Goal: Task Accomplishment & Management: Complete application form

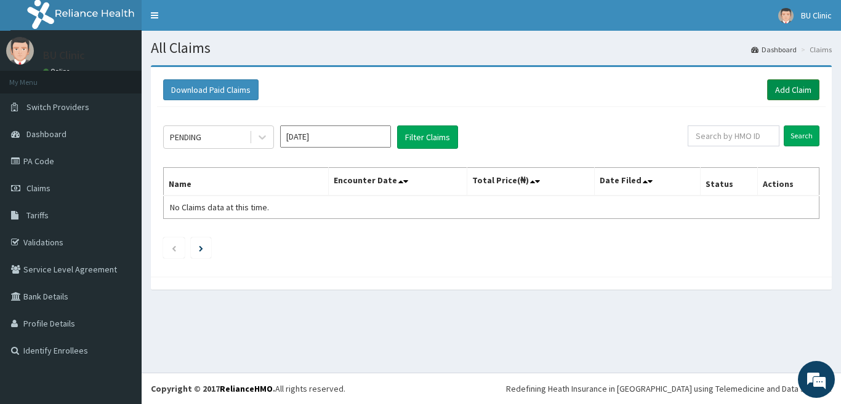
click at [788, 89] on link "Add Claim" at bounding box center [793, 89] width 52 height 21
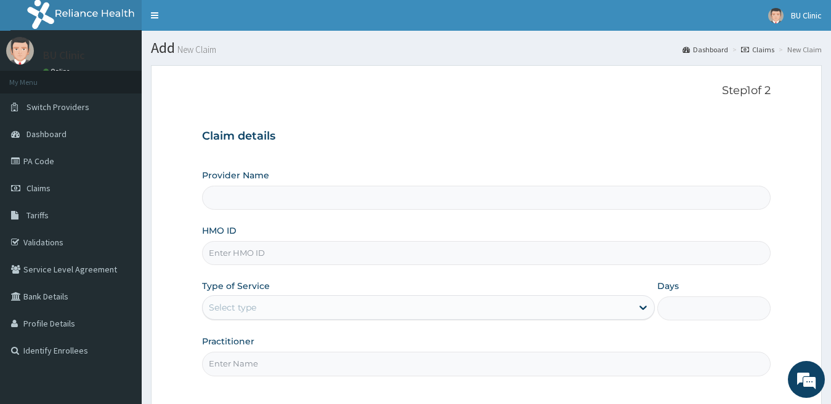
click at [248, 253] on input "HMO ID" at bounding box center [486, 253] width 569 height 24
type input "BU CLINIC / HOSPITAL LIMITED"
type input "sfc/10058/a"
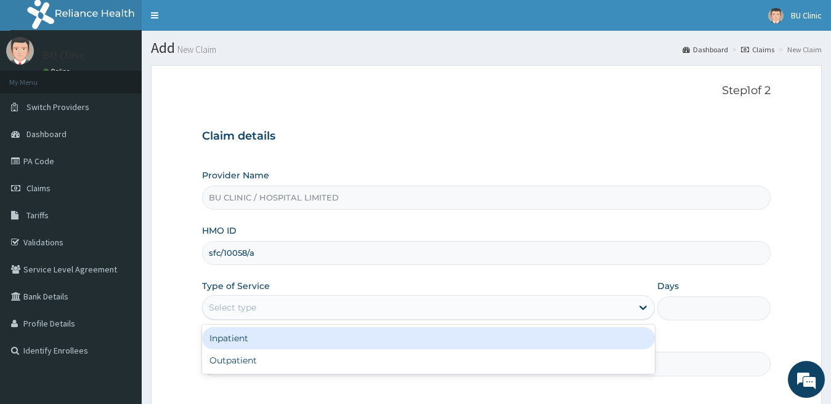
click at [283, 311] on div "Select type" at bounding box center [418, 308] width 430 height 20
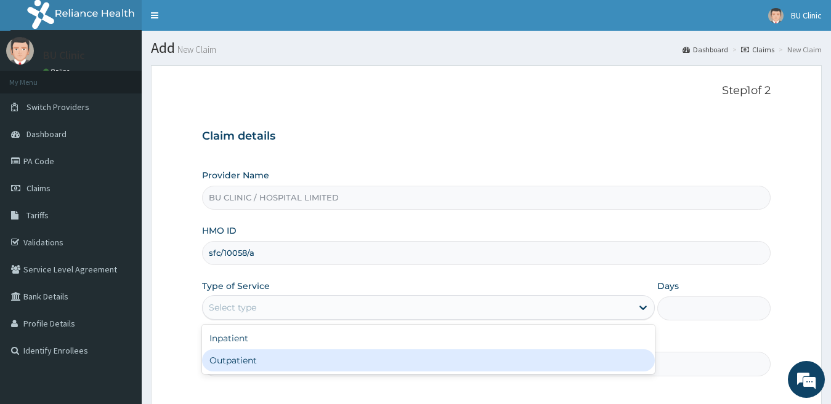
click at [267, 363] on div "Outpatient" at bounding box center [428, 361] width 453 height 22
type input "1"
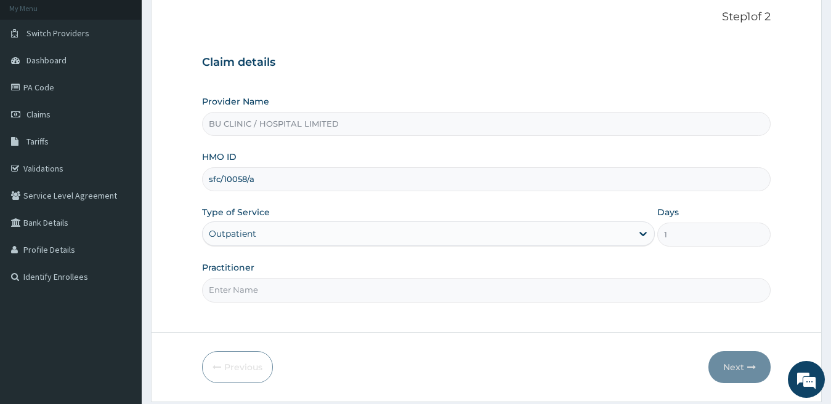
scroll to position [113, 0]
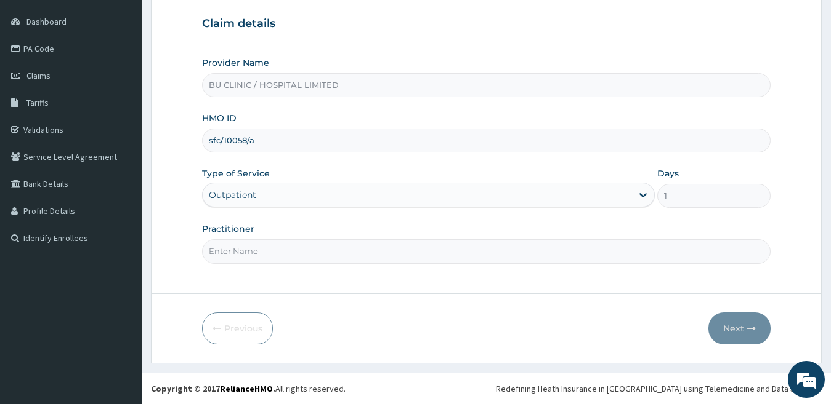
click at [265, 248] on input "Practitioner" at bounding box center [486, 251] width 569 height 24
type input "d"
type input "DR ROTU"
click at [736, 337] on button "Next" at bounding box center [739, 329] width 62 height 32
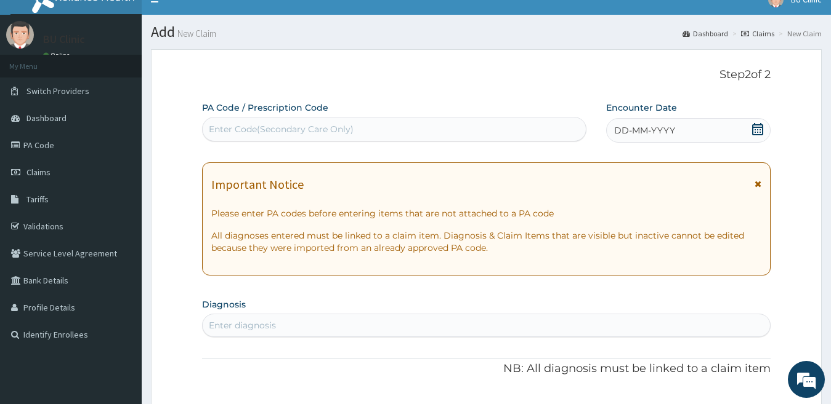
scroll to position [14, 0]
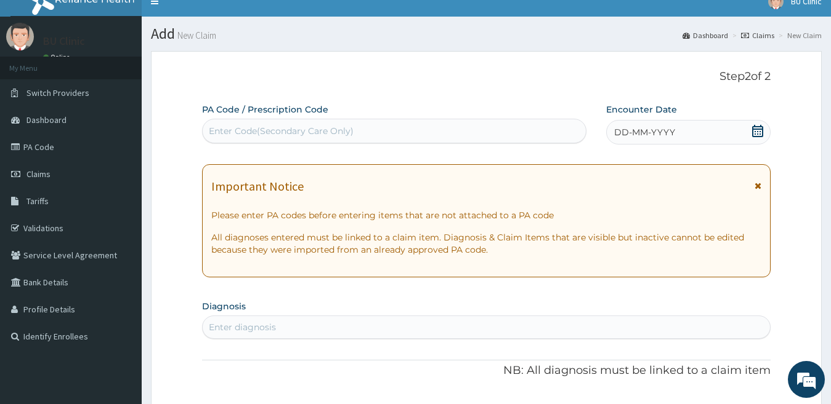
click at [754, 134] on icon at bounding box center [757, 131] width 12 height 12
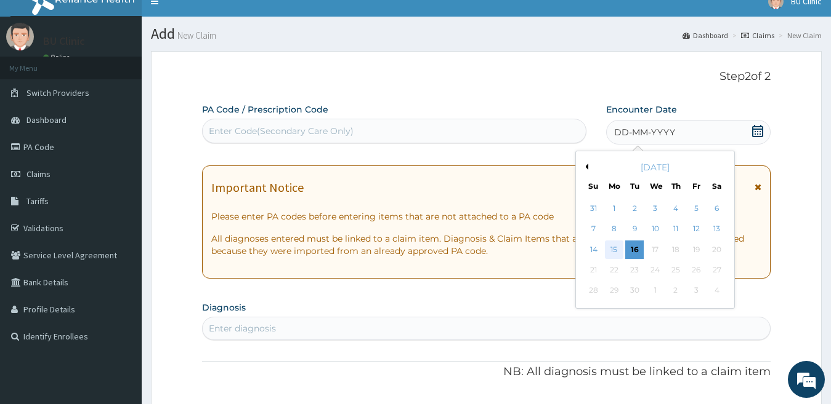
click at [611, 246] on div "15" at bounding box center [614, 250] width 18 height 18
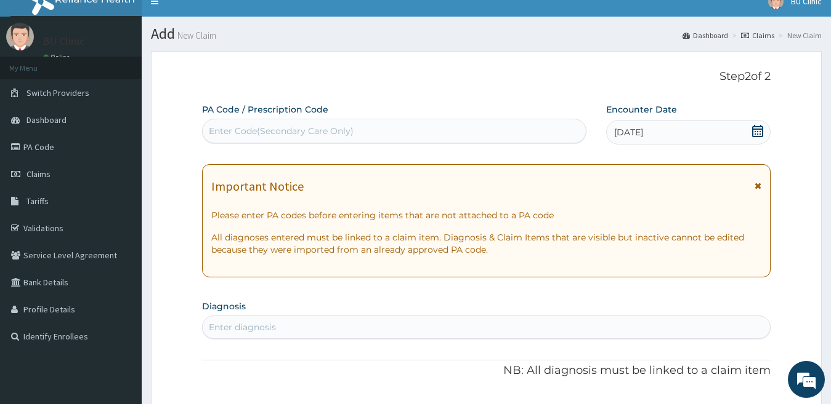
click at [549, 329] on div "Enter diagnosis" at bounding box center [487, 328] width 568 height 20
type input "[MEDICAL_DATA]"
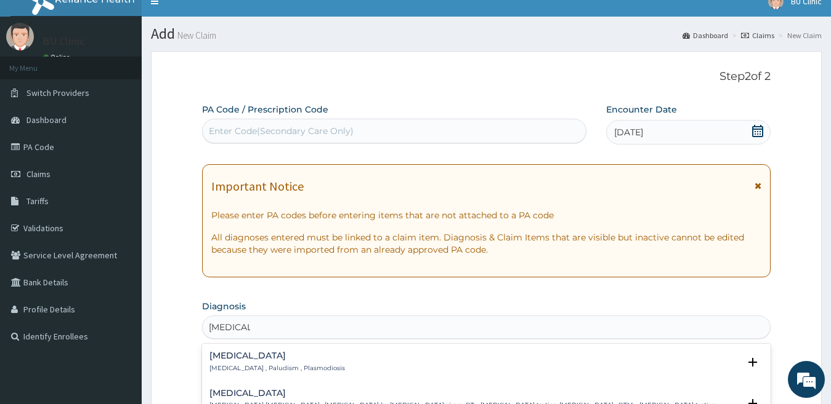
click at [245, 368] on p "[MEDICAL_DATA] , Paludism , Plasmodiosis" at bounding box center [276, 368] width 135 height 9
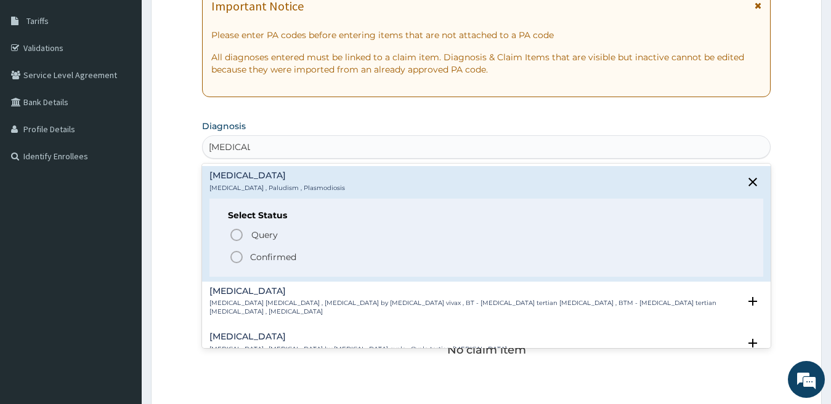
scroll to position [244, 0]
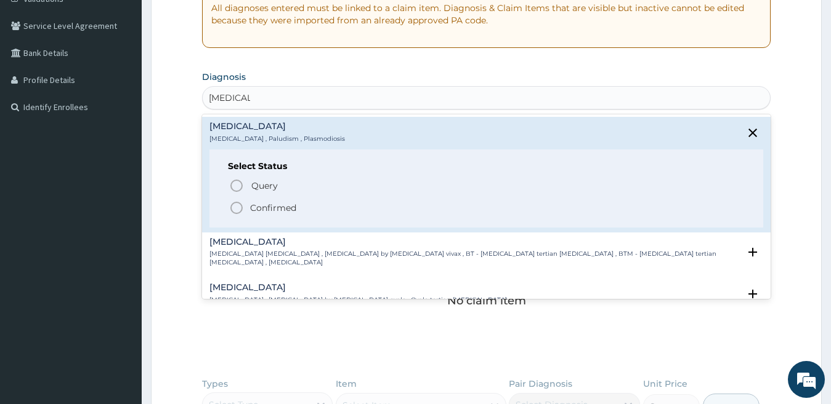
click at [235, 208] on icon "status option filled" at bounding box center [236, 208] width 15 height 15
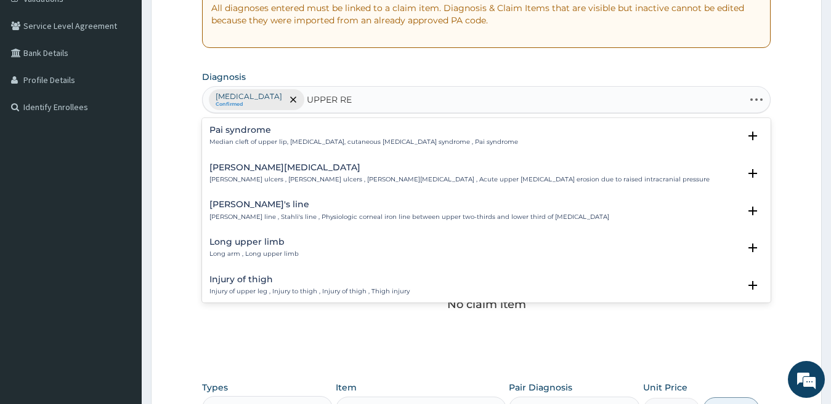
type input "UPPER RES"
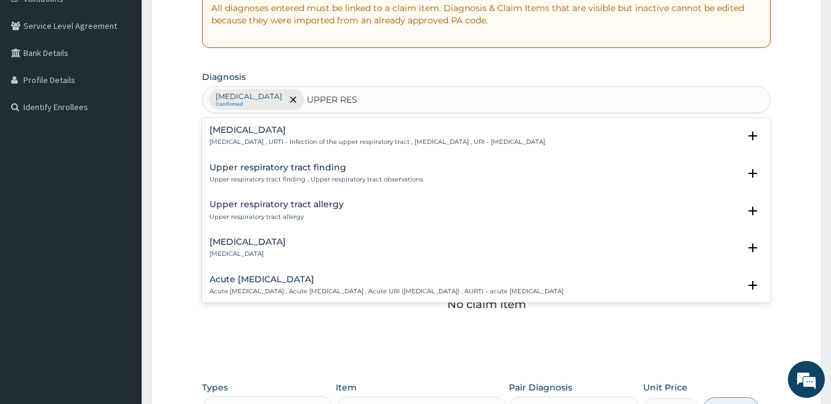
click at [289, 131] on h4 "[MEDICAL_DATA]" at bounding box center [377, 130] width 336 height 9
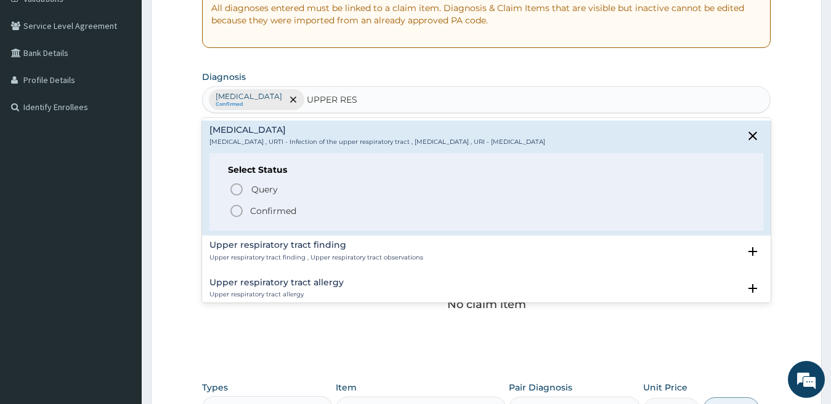
click at [238, 212] on icon "status option filled" at bounding box center [236, 211] width 15 height 15
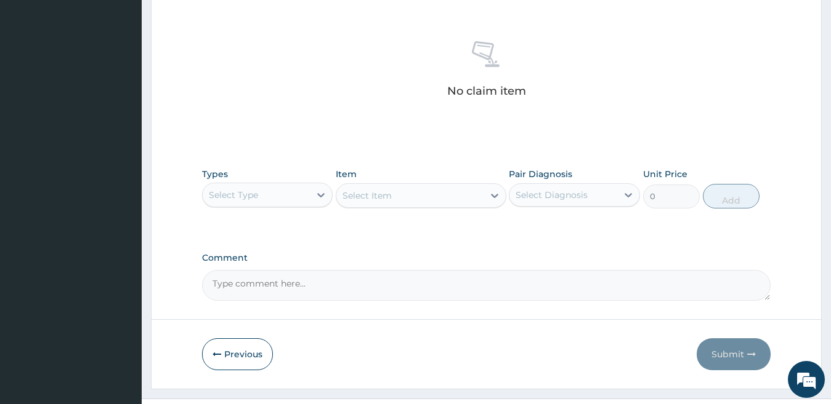
scroll to position [483, 0]
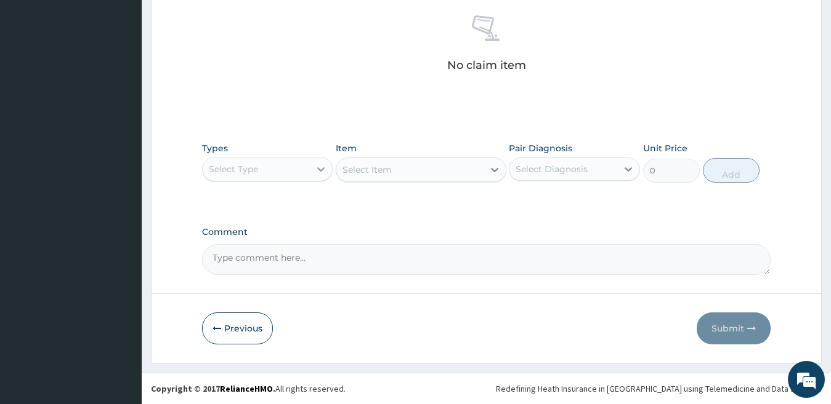
click at [327, 171] on icon at bounding box center [321, 169] width 12 height 12
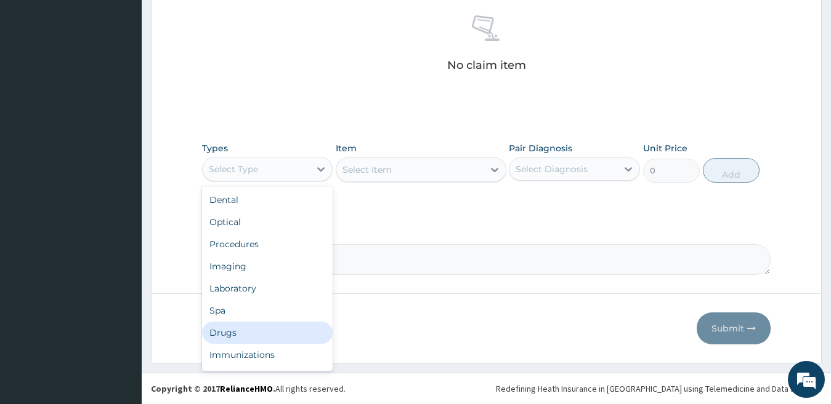
scroll to position [42, 0]
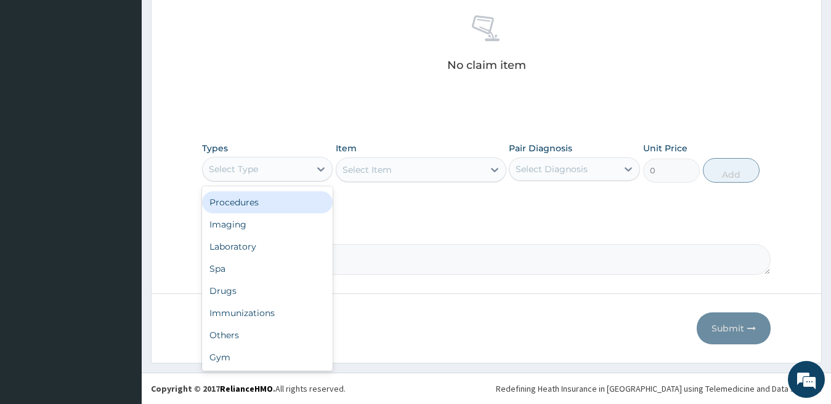
click at [247, 208] on div "Procedures" at bounding box center [267, 202] width 131 height 22
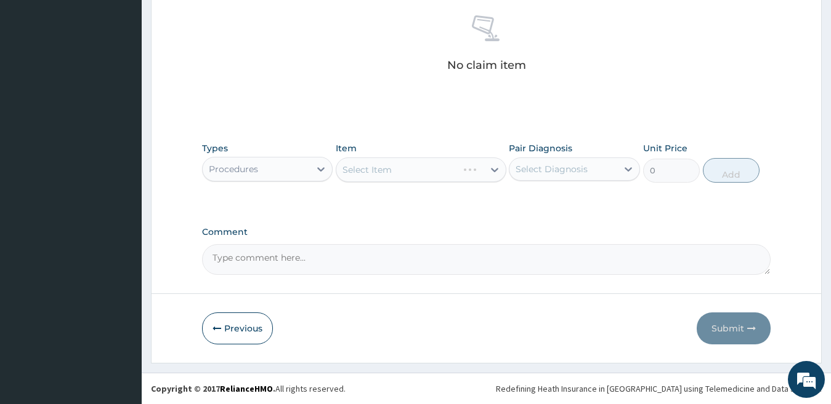
click at [456, 172] on div "Select Item" at bounding box center [421, 170] width 171 height 25
click at [456, 172] on div "Select Item" at bounding box center [409, 170] width 147 height 20
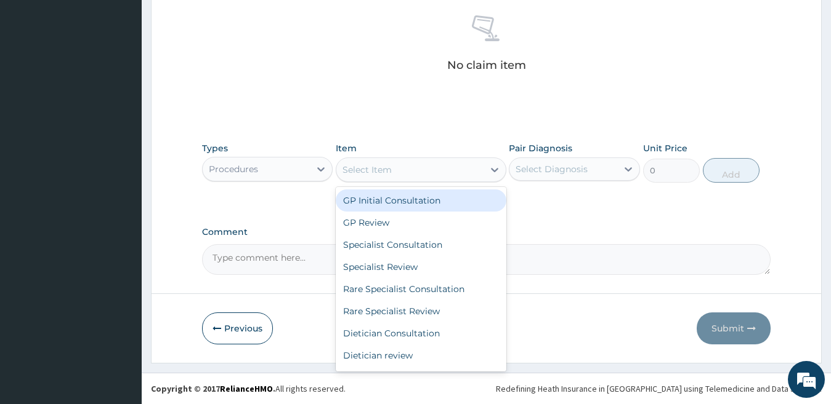
click at [443, 196] on div "GP Initial Consultation" at bounding box center [421, 201] width 171 height 22
type input "1000"
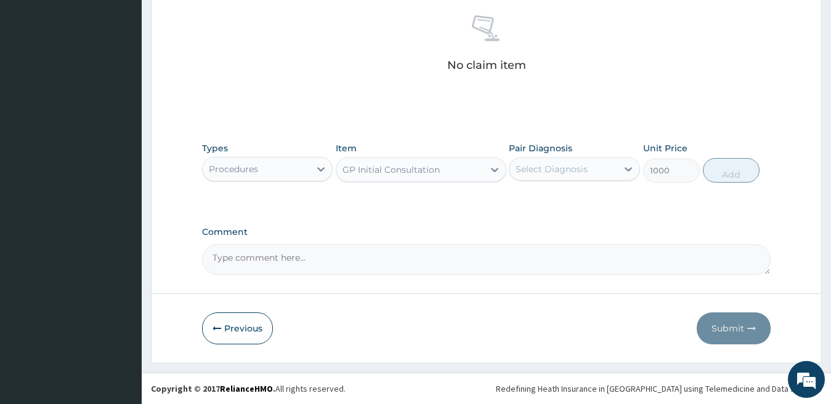
click at [564, 180] on div "Select Diagnosis" at bounding box center [574, 169] width 131 height 23
click at [558, 196] on label "[MEDICAL_DATA]" at bounding box center [567, 199] width 76 height 12
checkbox input "true"
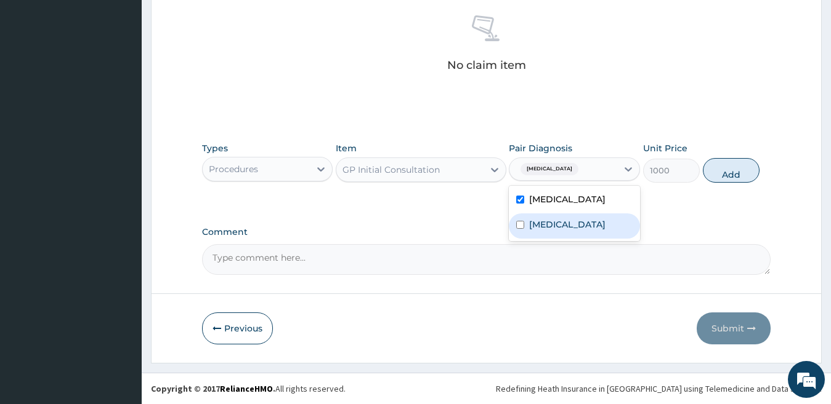
click at [552, 230] on label "[MEDICAL_DATA]" at bounding box center [567, 225] width 76 height 12
checkbox input "true"
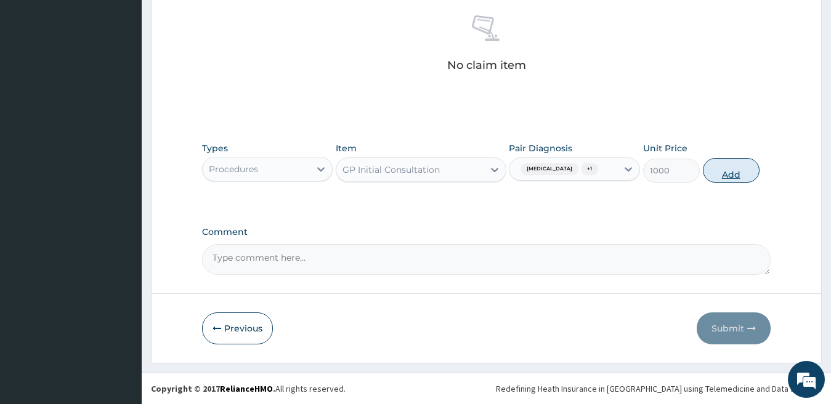
click at [720, 177] on button "Add" at bounding box center [730, 170] width 57 height 25
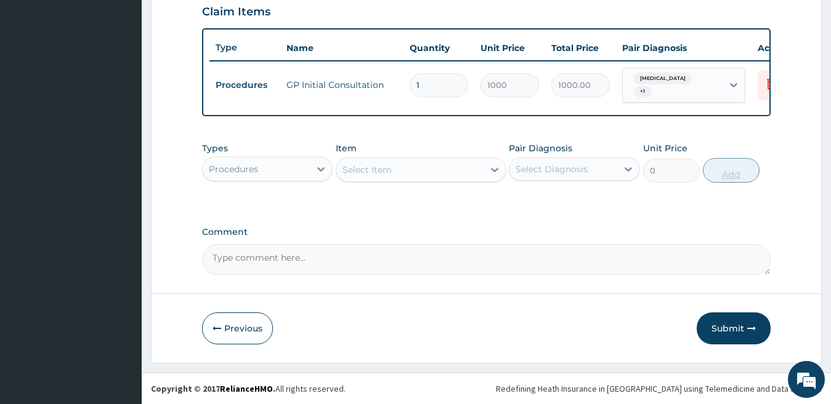
scroll to position [435, 0]
click at [319, 171] on icon at bounding box center [321, 169] width 12 height 12
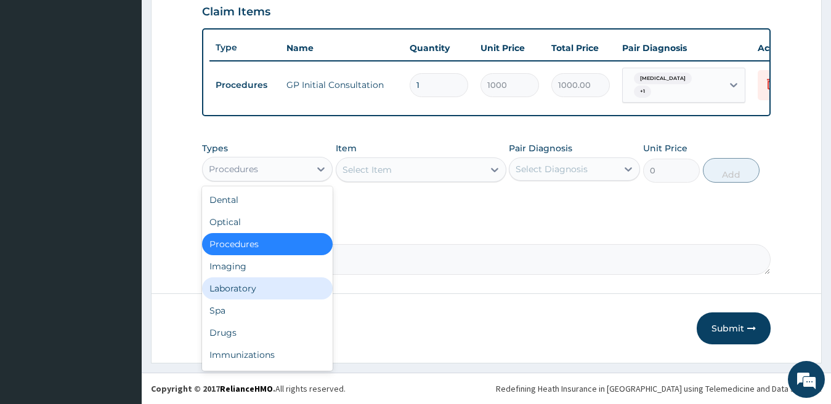
click at [247, 284] on div "Laboratory" at bounding box center [267, 289] width 131 height 22
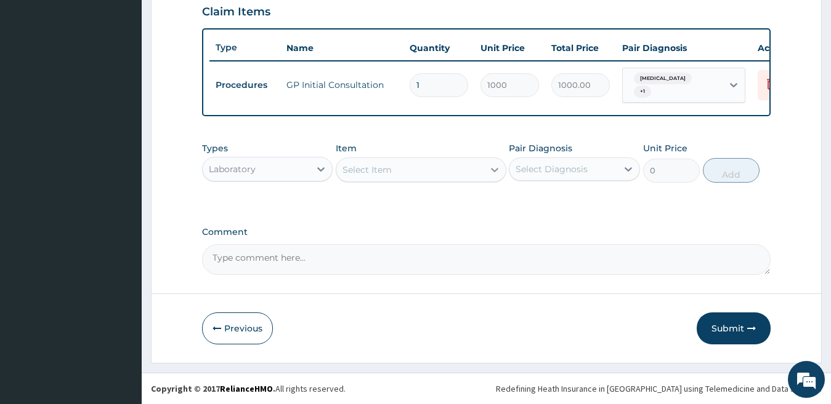
click at [489, 173] on icon at bounding box center [494, 170] width 12 height 12
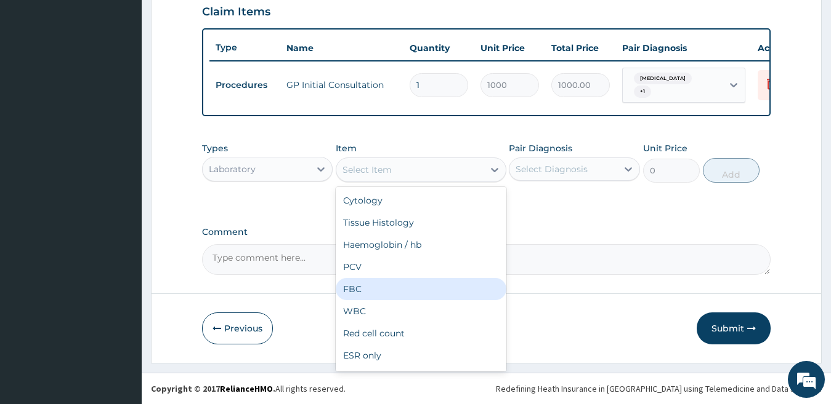
click at [371, 293] on div "FBC" at bounding box center [421, 289] width 171 height 22
type input "700"
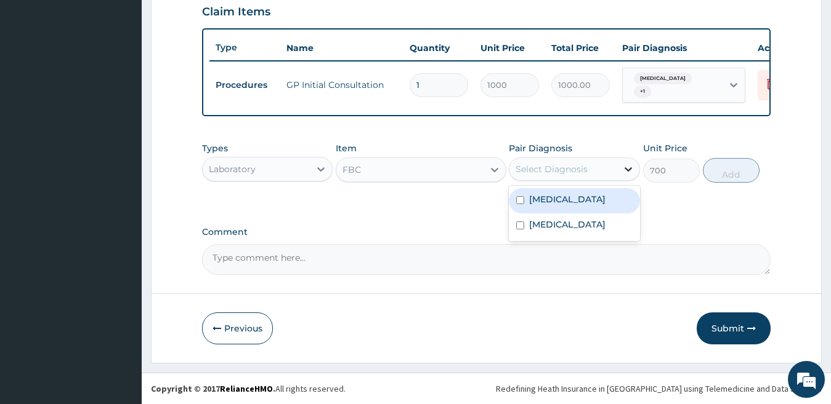
click at [624, 159] on div at bounding box center [628, 169] width 22 height 22
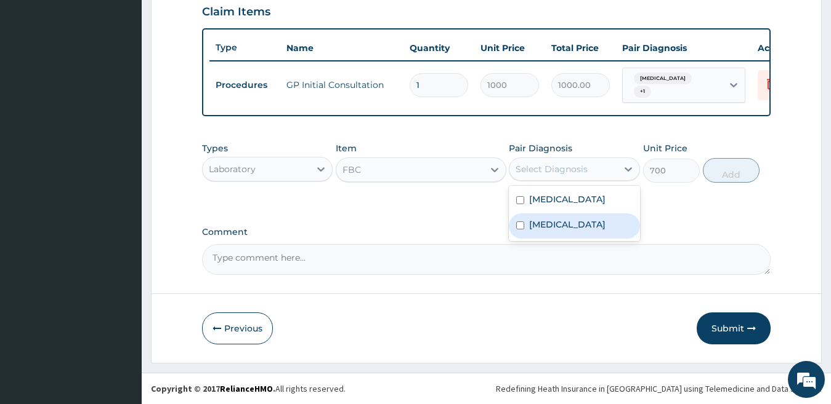
click at [602, 239] on div "[MEDICAL_DATA]" at bounding box center [574, 226] width 131 height 25
checkbox input "true"
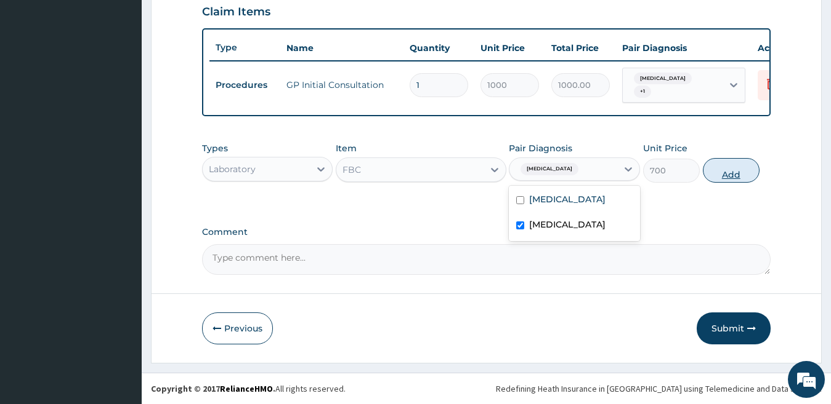
click at [728, 172] on button "Add" at bounding box center [730, 170] width 57 height 25
type input "0"
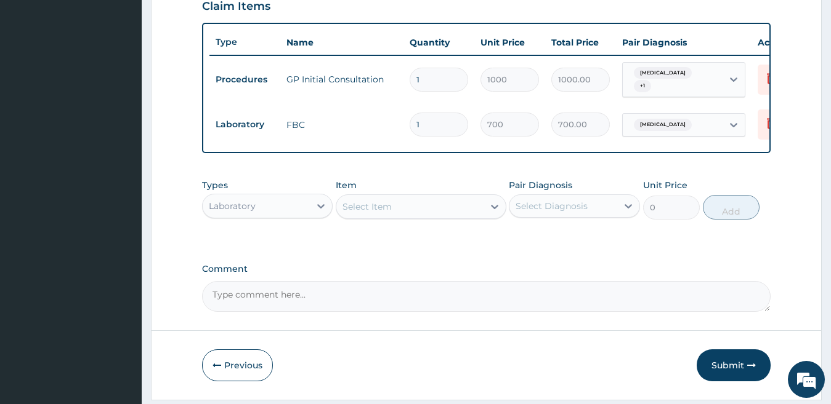
click at [377, 226] on div "Types Laboratory Item Select Item Pair Diagnosis Select Diagnosis Unit Price 0 …" at bounding box center [486, 199] width 569 height 53
click at [379, 217] on div "Select Item" at bounding box center [409, 207] width 147 height 20
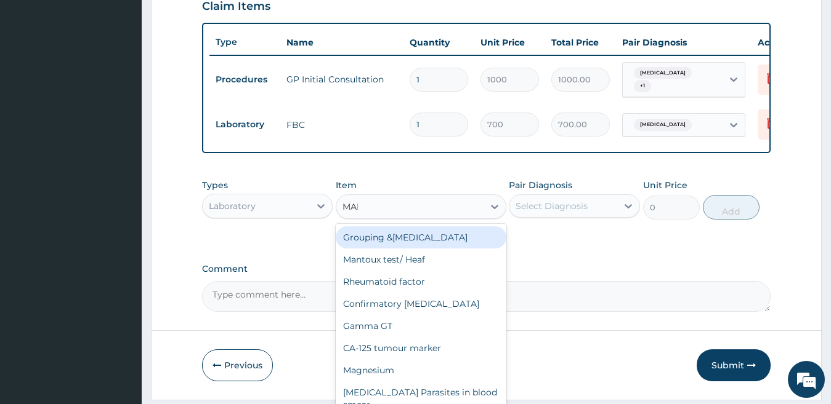
type input "MALA"
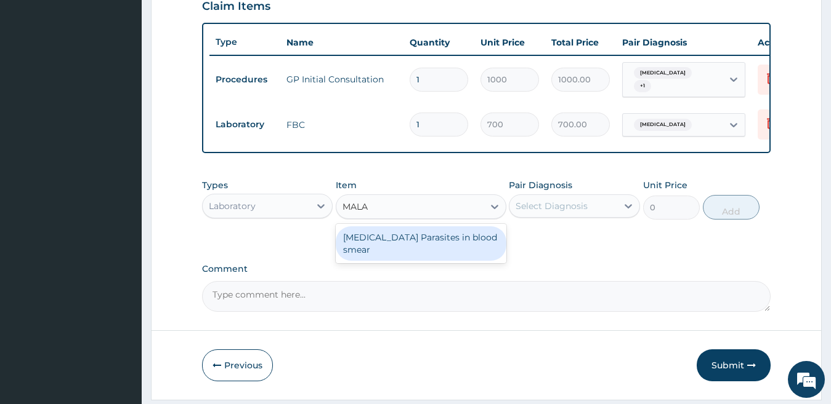
click at [388, 244] on div "[MEDICAL_DATA] Parasites in blood smear" at bounding box center [421, 244] width 171 height 34
type input "600"
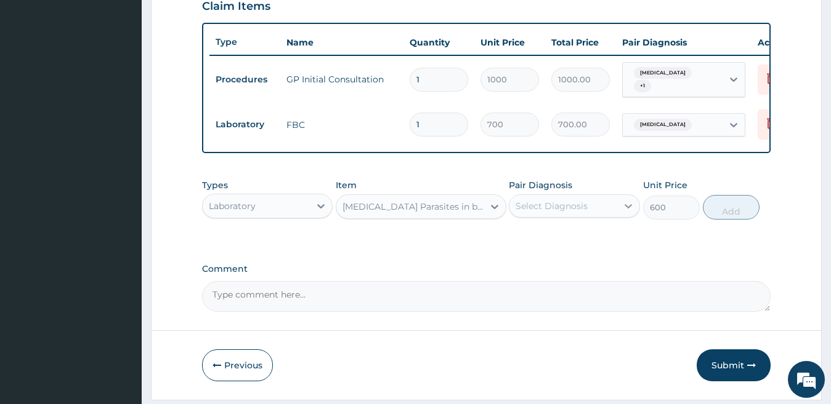
click at [626, 206] on icon at bounding box center [628, 206] width 12 height 12
click at [600, 251] on div "[MEDICAL_DATA]" at bounding box center [574, 237] width 131 height 25
checkbox input "true"
click at [725, 215] on button "Add" at bounding box center [730, 207] width 57 height 25
type input "0"
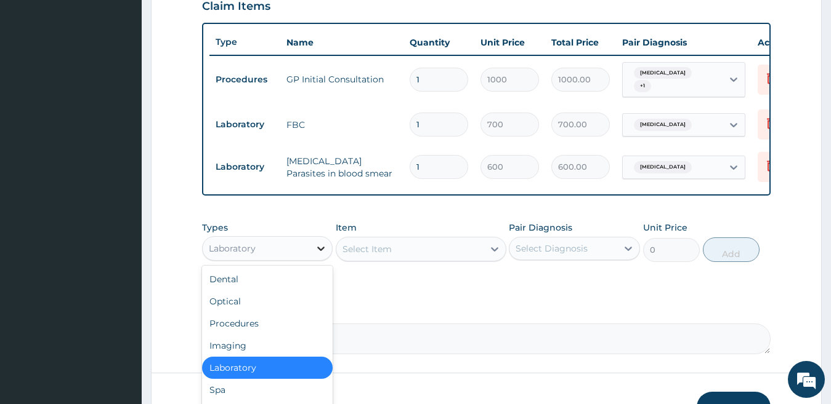
click at [320, 255] on icon at bounding box center [321, 249] width 12 height 12
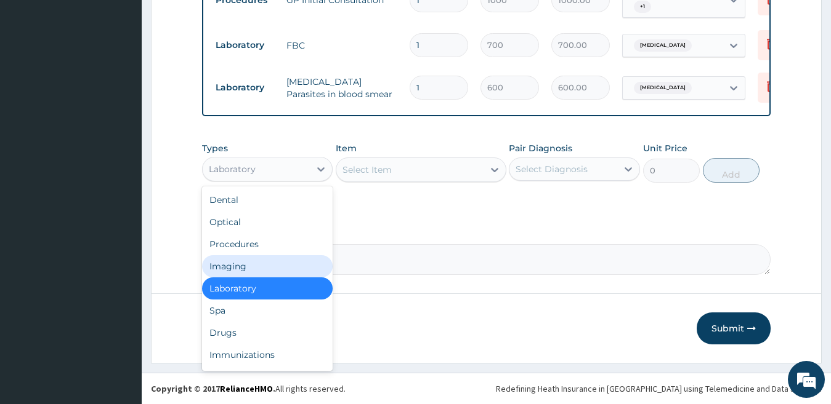
scroll to position [520, 0]
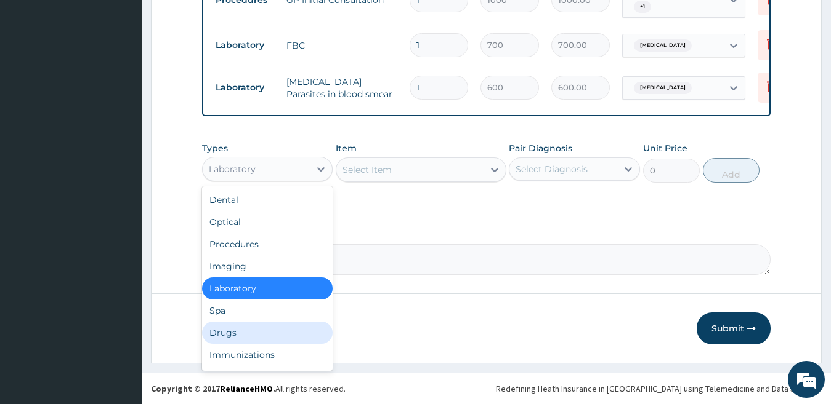
click at [259, 336] on div "Drugs" at bounding box center [267, 333] width 131 height 22
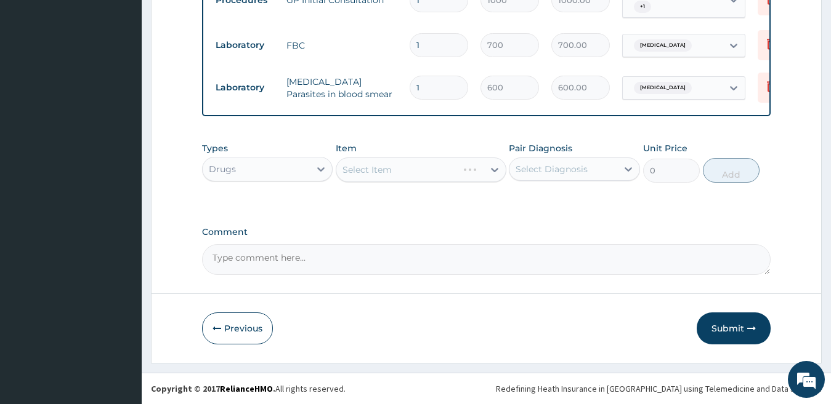
click at [469, 170] on div "Select Item" at bounding box center [421, 170] width 171 height 25
click at [469, 170] on div "Select Item" at bounding box center [409, 170] width 147 height 20
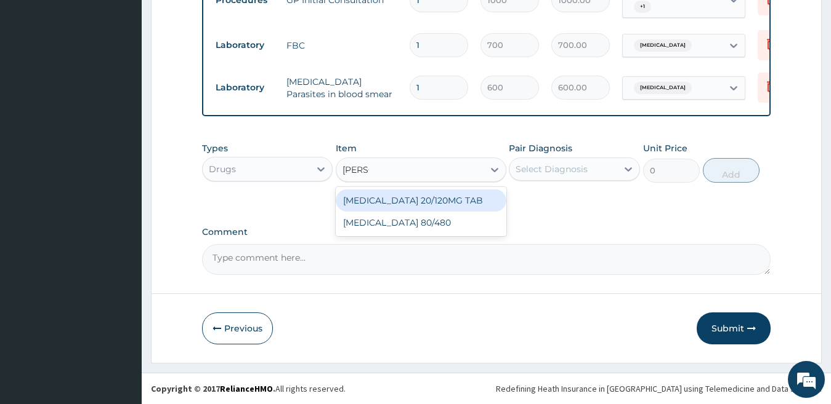
type input "COART"
click at [452, 205] on div "[MEDICAL_DATA] 20/120MG TAB" at bounding box center [421, 201] width 171 height 22
type input "45"
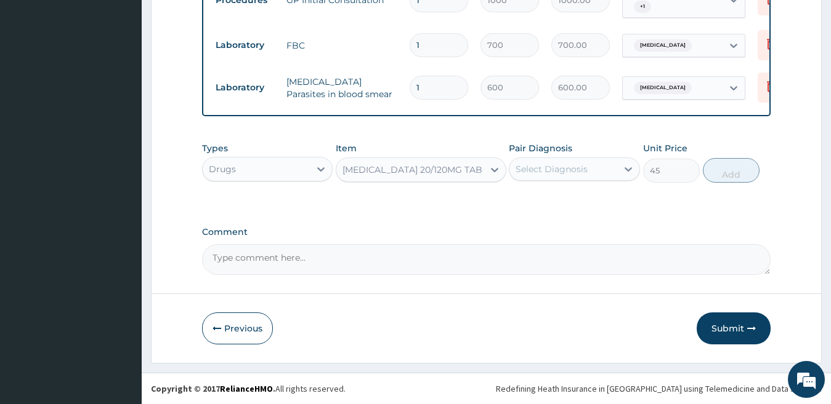
click at [558, 167] on div "Select Diagnosis" at bounding box center [551, 169] width 72 height 12
click at [549, 197] on label "[MEDICAL_DATA]" at bounding box center [567, 199] width 76 height 12
checkbox input "true"
click at [714, 174] on button "Add" at bounding box center [730, 170] width 57 height 25
type input "0"
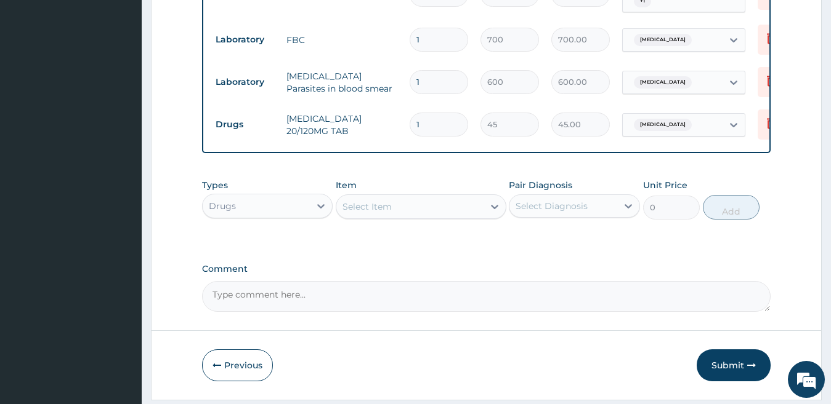
click at [419, 214] on div "Select Item" at bounding box center [409, 207] width 147 height 20
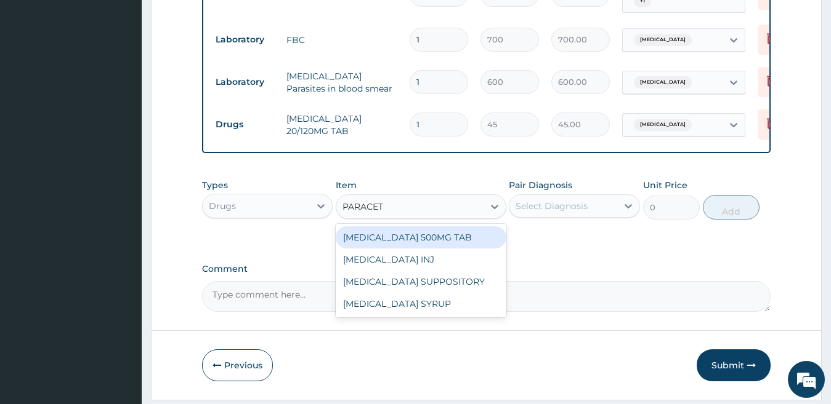
type input "PARACETA"
click at [422, 244] on div "[MEDICAL_DATA] 500MG TAB" at bounding box center [421, 238] width 171 height 22
type input "90"
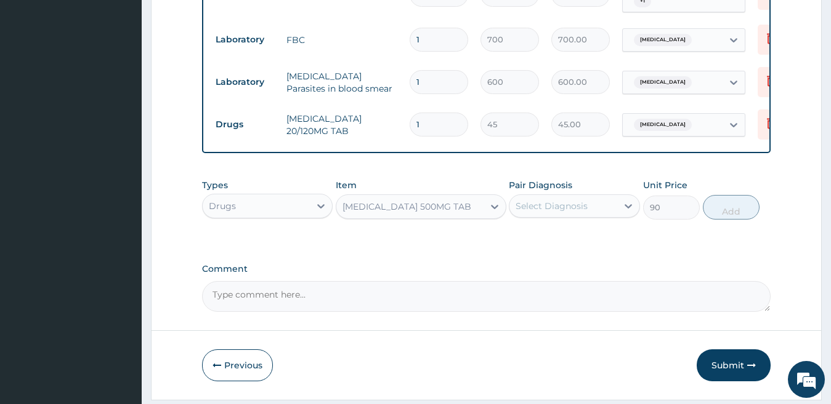
click at [604, 216] on div "Select Diagnosis" at bounding box center [563, 206] width 108 height 20
click at [578, 251] on div "[MEDICAL_DATA]" at bounding box center [574, 237] width 131 height 25
checkbox input "true"
click at [720, 216] on button "Add" at bounding box center [730, 207] width 57 height 25
type input "0"
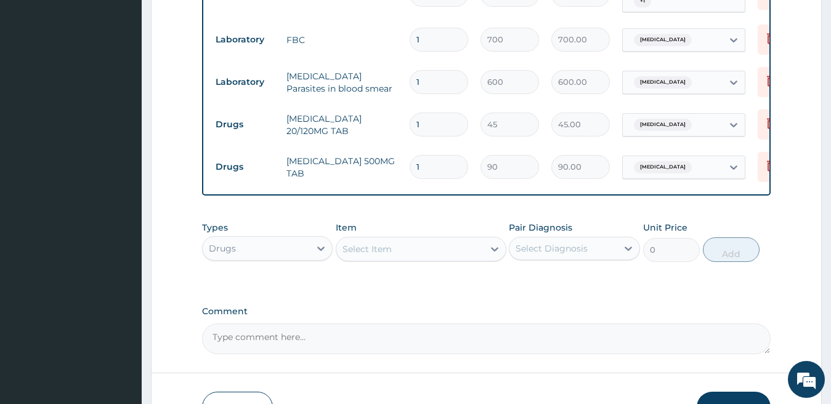
click at [431, 257] on div "Select Item" at bounding box center [409, 249] width 147 height 20
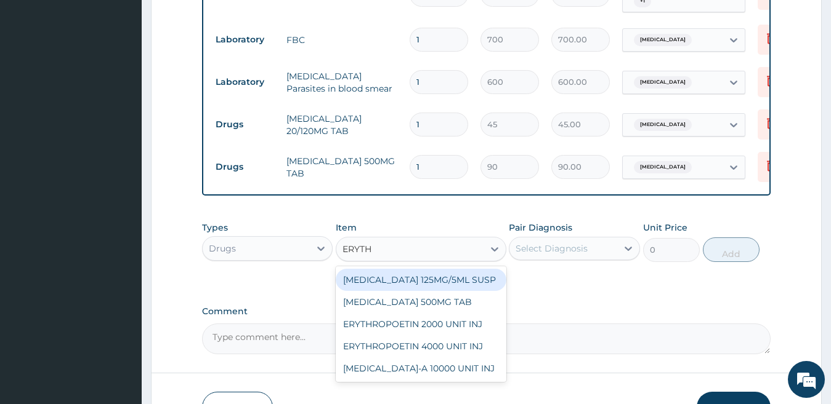
type input "ERYTHR"
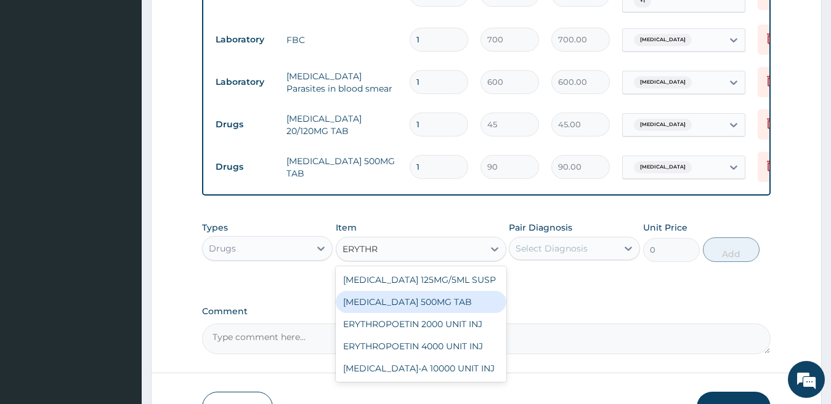
click at [427, 310] on div "[MEDICAL_DATA] 500MG TAB" at bounding box center [421, 302] width 171 height 22
type input "50"
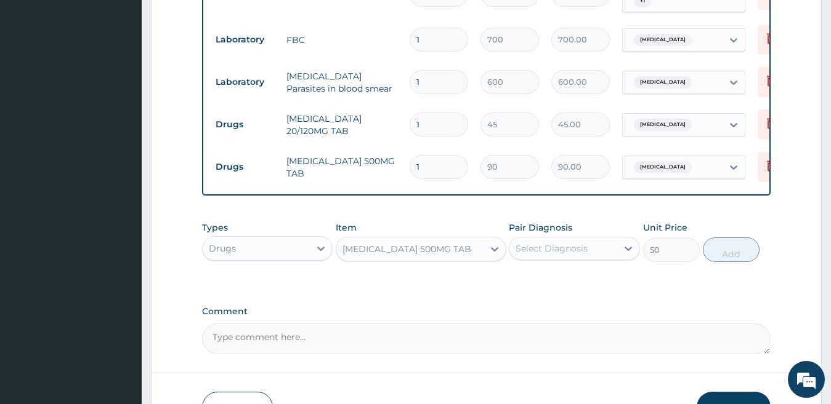
click at [598, 251] on div "Select Diagnosis" at bounding box center [563, 249] width 108 height 20
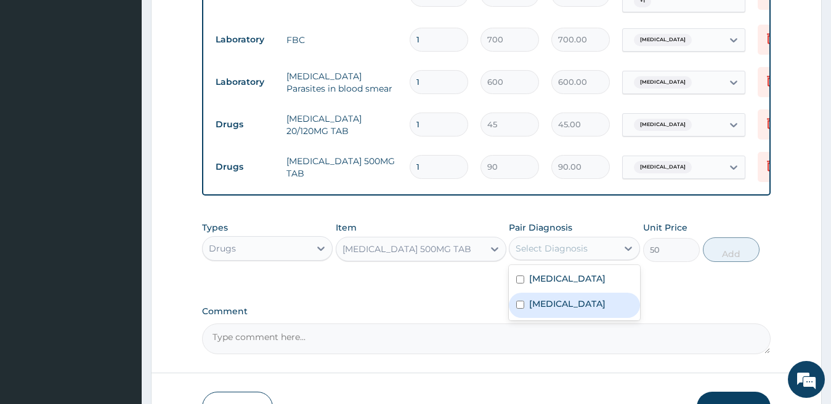
click at [564, 310] on label "[MEDICAL_DATA]" at bounding box center [567, 304] width 76 height 12
checkbox input "true"
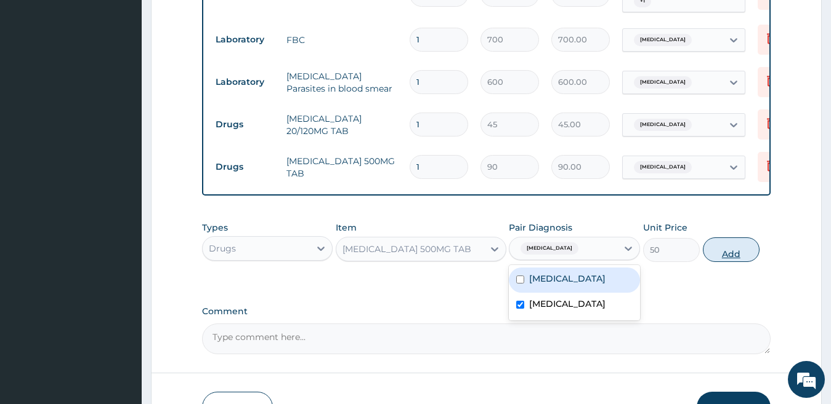
click at [722, 247] on button "Add" at bounding box center [730, 250] width 57 height 25
type input "0"
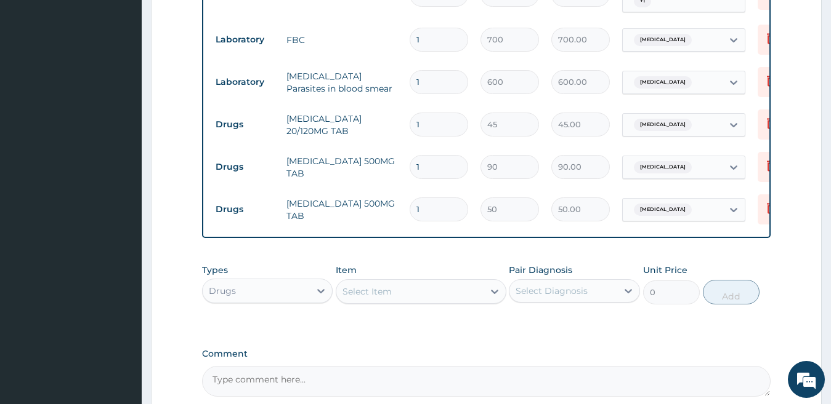
click at [417, 297] on div "Select Item" at bounding box center [409, 292] width 147 height 20
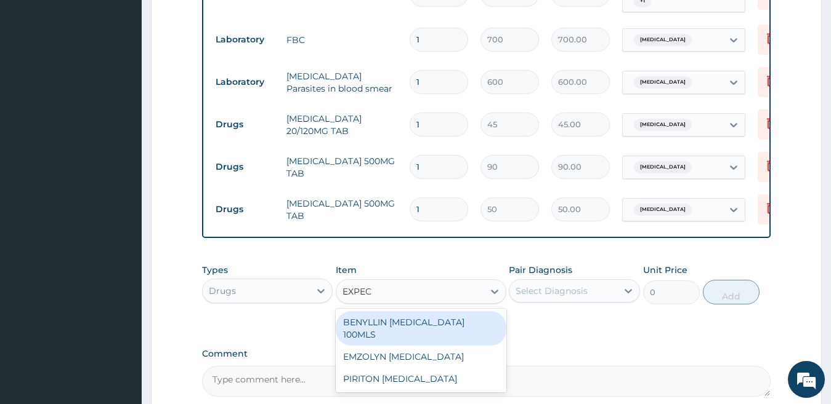
type input "EXPECT"
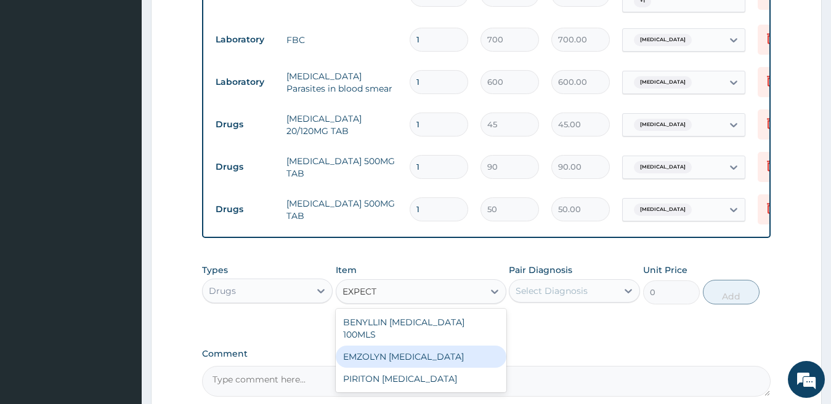
click at [411, 348] on div "EMZOLYN [MEDICAL_DATA]" at bounding box center [421, 357] width 171 height 22
type input "350"
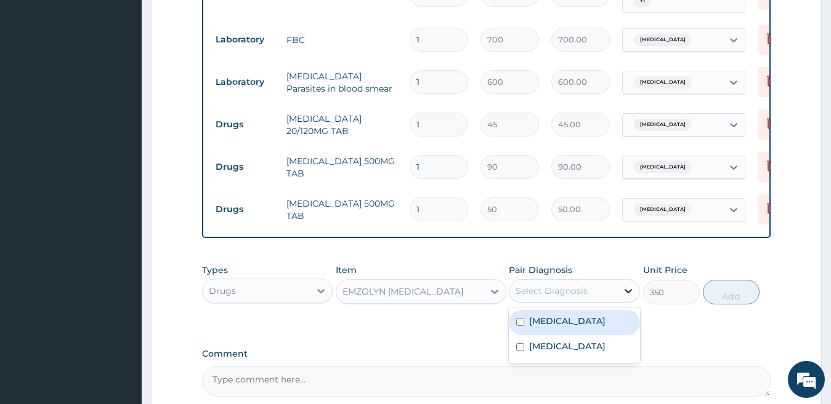
click at [631, 302] on div at bounding box center [628, 291] width 22 height 22
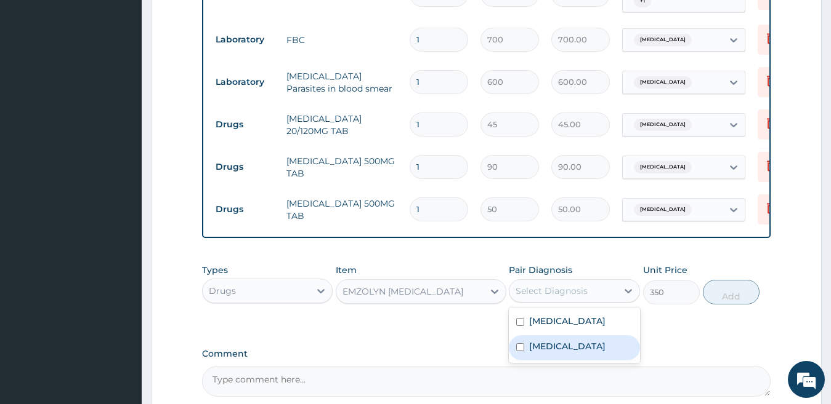
click at [605, 353] on label "[MEDICAL_DATA]" at bounding box center [567, 346] width 76 height 12
checkbox input "true"
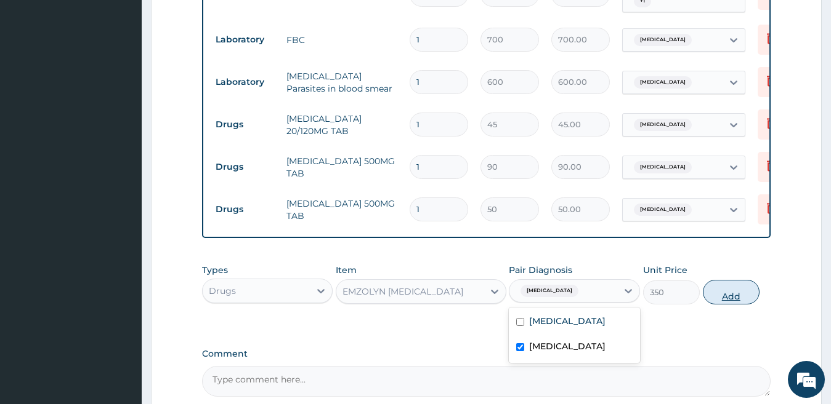
click at [726, 297] on button "Add" at bounding box center [730, 292] width 57 height 25
type input "0"
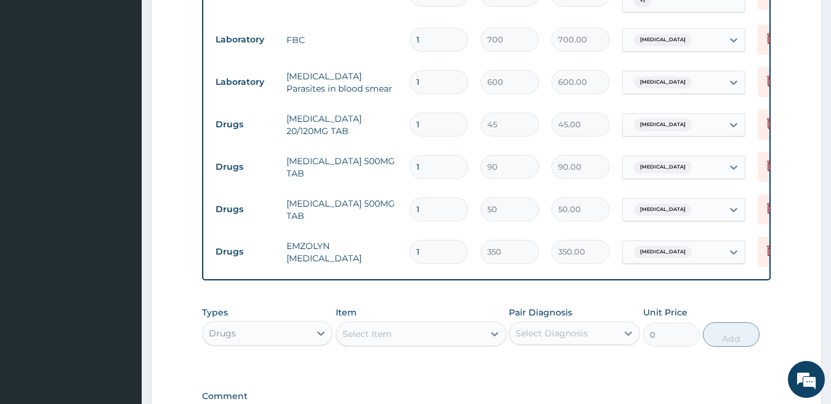
click at [425, 206] on input "1" at bounding box center [438, 210] width 58 height 24
click at [413, 206] on input "1" at bounding box center [438, 210] width 58 height 24
type input "21"
type input "1050.00"
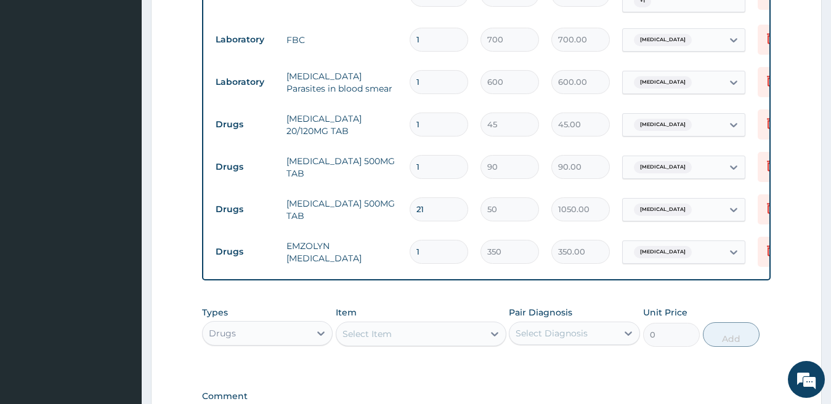
type input "21"
click at [416, 116] on input "1" at bounding box center [438, 125] width 58 height 24
type input "2"
type input "90.00"
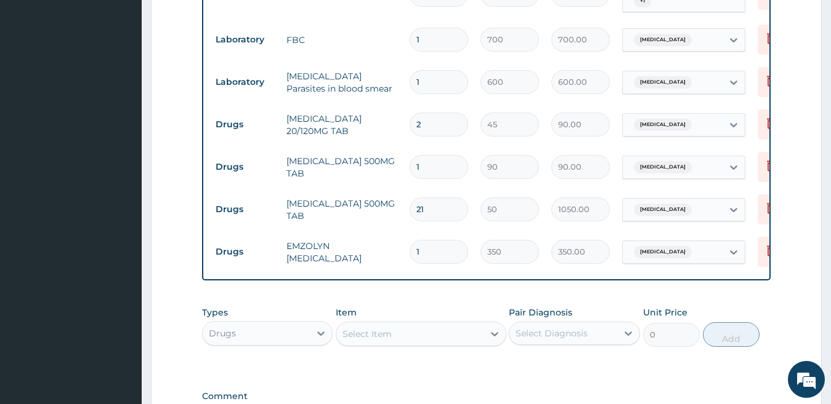
type input "24"
type input "1080.00"
type input "24"
click at [410, 165] on input "1" at bounding box center [438, 167] width 58 height 24
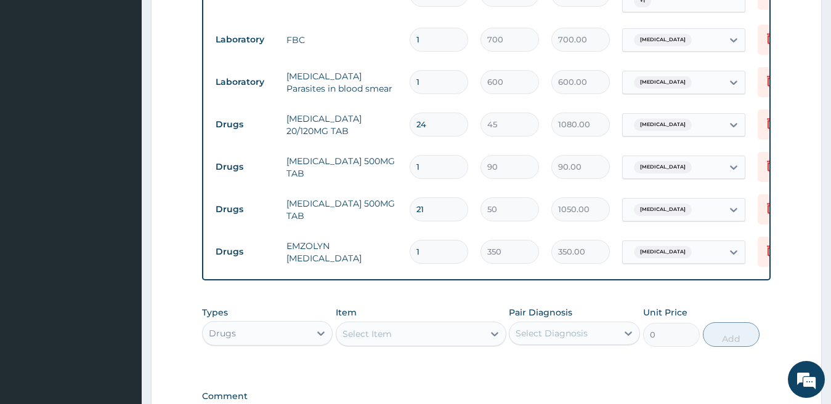
type input "3"
type input "270.00"
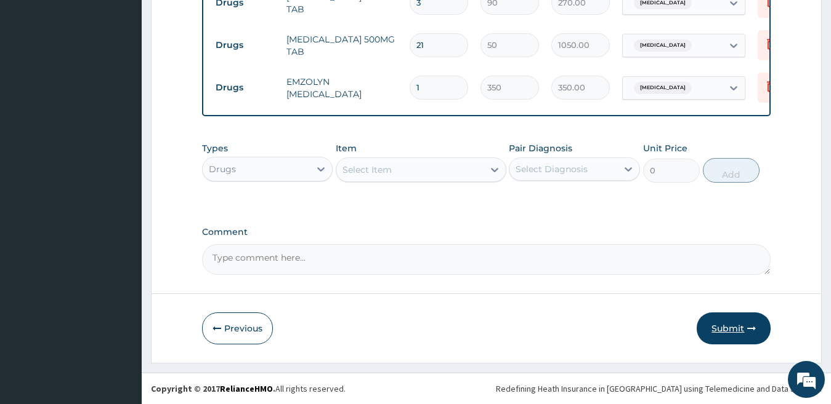
type input "3"
click at [723, 327] on button "Submit" at bounding box center [733, 329] width 74 height 32
